Goal: Transaction & Acquisition: Purchase product/service

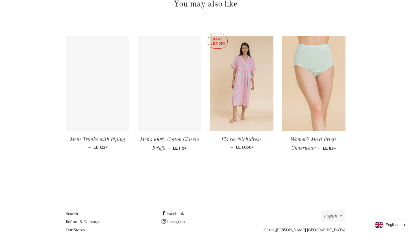
scroll to position [441, 0]
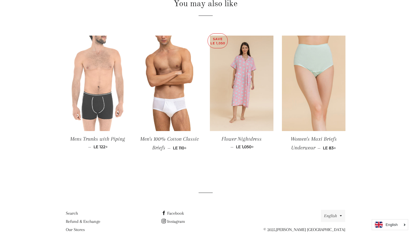
click at [106, 105] on img at bounding box center [98, 84] width 64 height 96
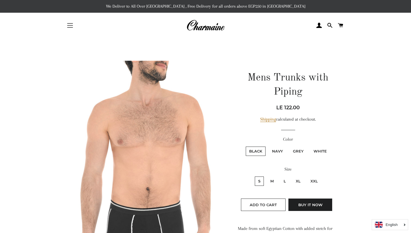
click at [72, 25] on button "Site navigation" at bounding box center [70, 25] width 14 height 14
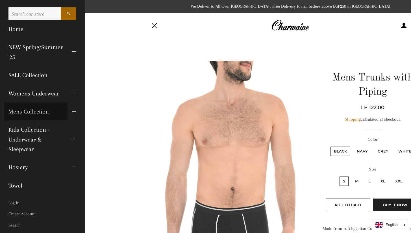
click at [51, 112] on link "Mens Collection" at bounding box center [35, 112] width 63 height 18
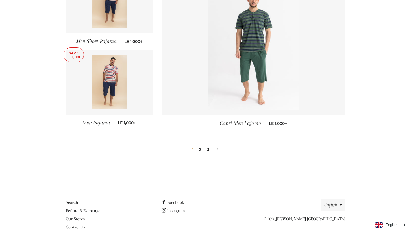
scroll to position [773, 0]
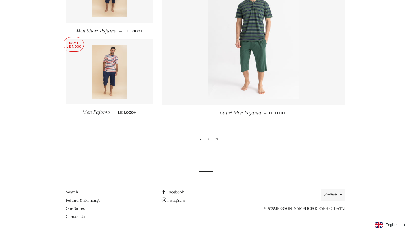
click at [201, 139] on link "2" at bounding box center [200, 139] width 7 height 8
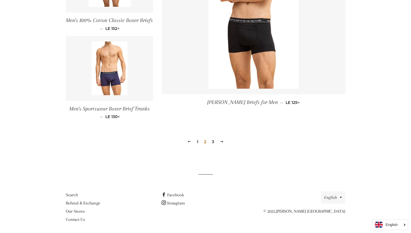
scroll to position [821, 0]
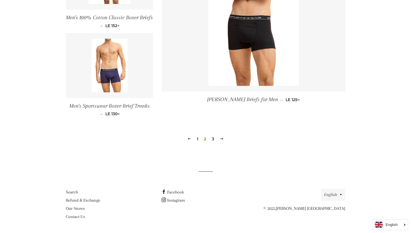
click at [213, 140] on link "3" at bounding box center [213, 139] width 7 height 8
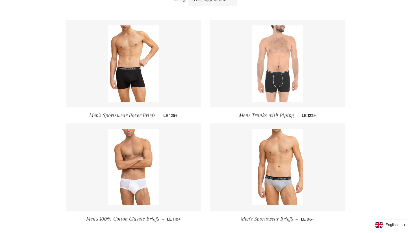
scroll to position [221, 0]
